Goal: Transaction & Acquisition: Purchase product/service

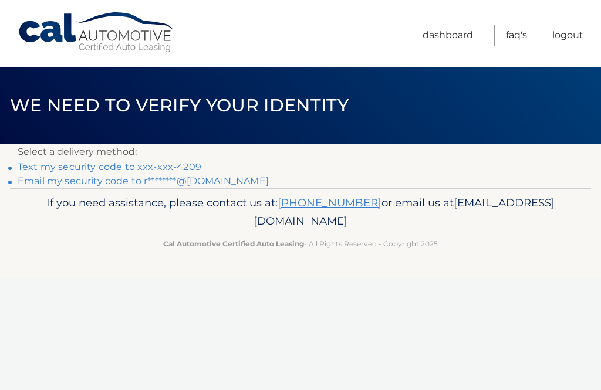
click at [157, 166] on link "Text my security code to xxx-xxx-4209" at bounding box center [110, 166] width 184 height 11
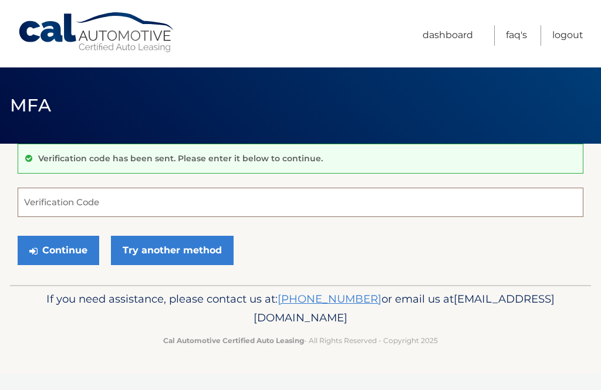
click at [164, 198] on input "Verification Code" at bounding box center [301, 202] width 566 height 29
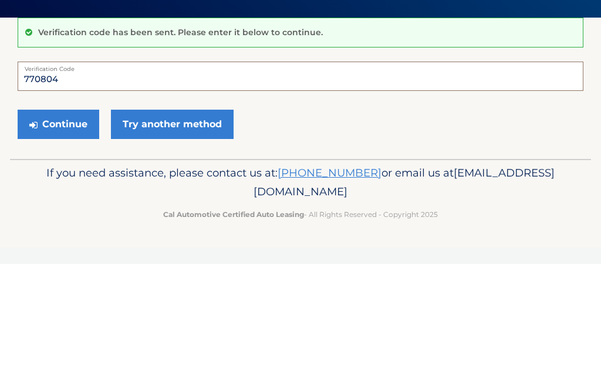
type input "770804"
click at [60, 236] on button "Continue" at bounding box center [59, 250] width 82 height 29
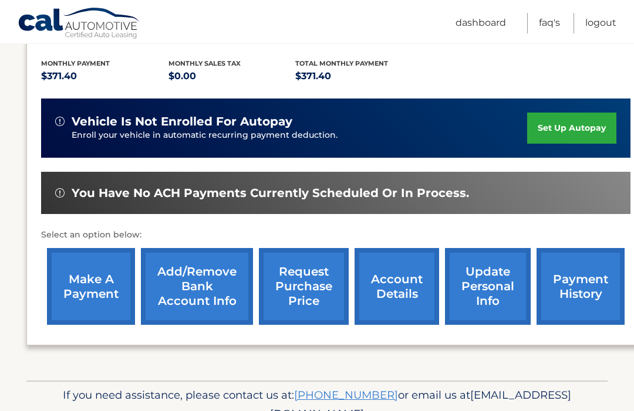
scroll to position [257, 0]
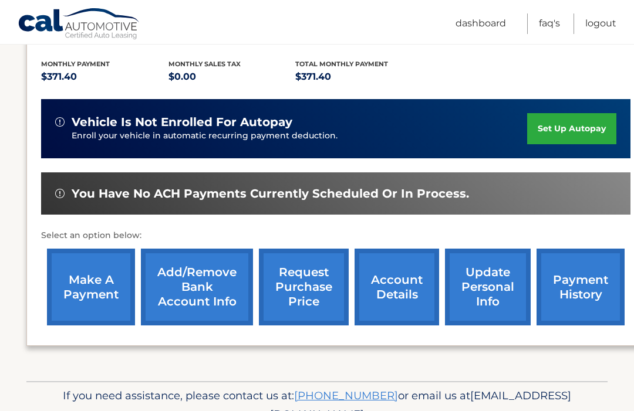
click at [99, 269] on link "make a payment" at bounding box center [91, 287] width 88 height 77
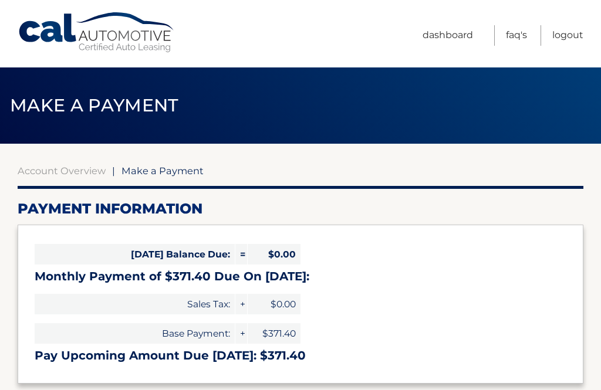
select select "NmE5MmU1ODUtZjI3MS00OTYxLTkzYTktNWRmYzcwNGJjM2Iz"
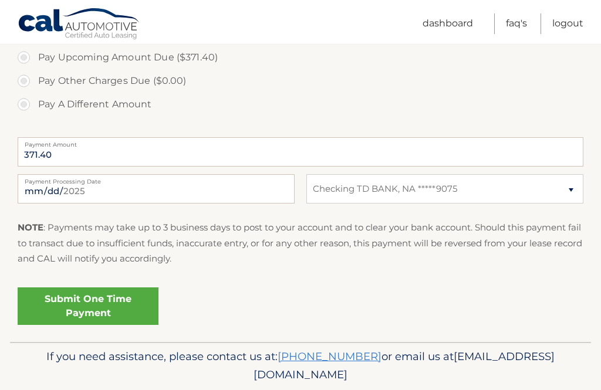
scroll to position [405, 0]
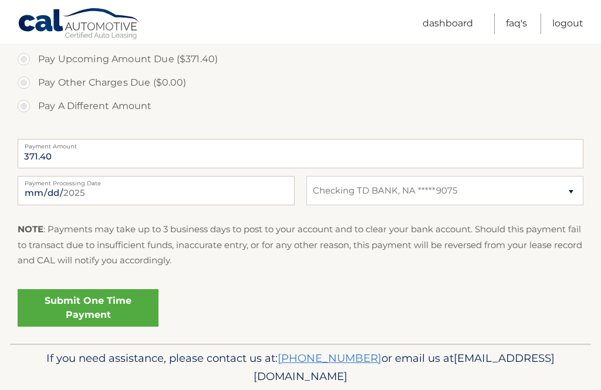
click at [129, 309] on link "Submit One Time Payment" at bounding box center [88, 308] width 141 height 38
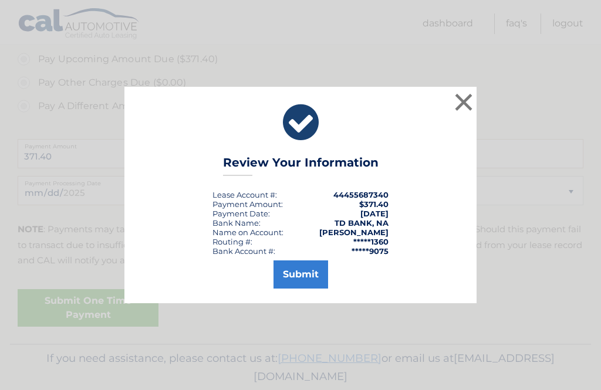
click at [299, 289] on button "Submit" at bounding box center [300, 275] width 55 height 28
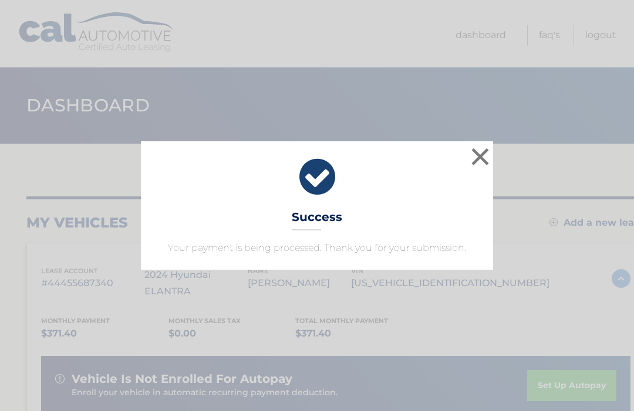
click at [474, 155] on button "×" at bounding box center [479, 156] width 23 height 23
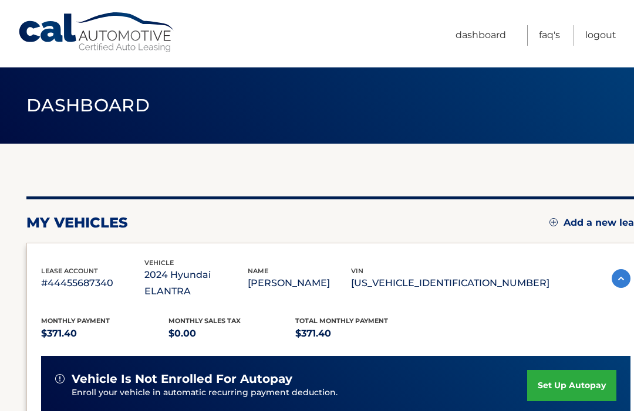
click at [603, 35] on link "Logout" at bounding box center [600, 35] width 31 height 21
